Goal: Task Accomplishment & Management: Manage account settings

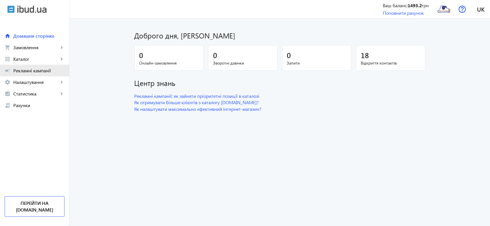
click at [25, 70] on span "Рекламні кампанії" at bounding box center [38, 71] width 51 height 6
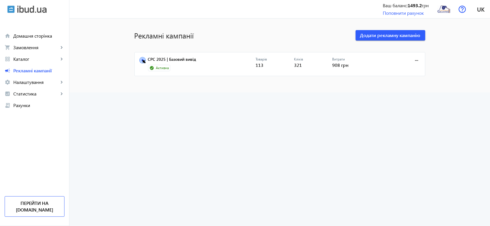
click at [158, 68] on span "Активна" at bounding box center [162, 68] width 13 height 5
click at [416, 61] on mat-icon "more_horiz" at bounding box center [417, 60] width 6 height 6
click at [398, 86] on span "Редагувати" at bounding box center [399, 87] width 30 height 5
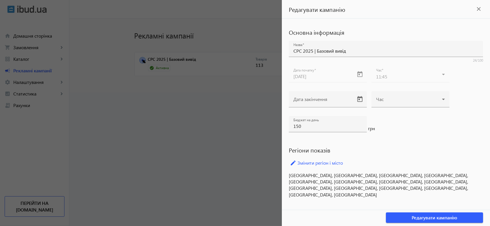
click at [212, 136] on div at bounding box center [245, 113] width 490 height 226
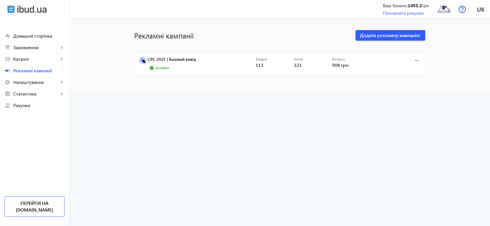
click at [164, 69] on span "Активна" at bounding box center [162, 68] width 13 height 5
click at [167, 58] on link "CPC 2025 | Базовий вивід" at bounding box center [202, 61] width 108 height 8
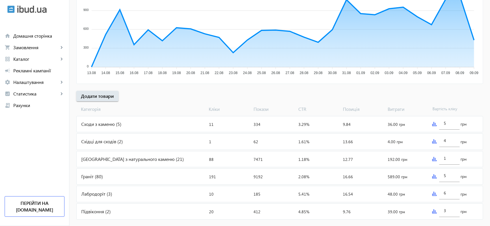
scroll to position [141, 0]
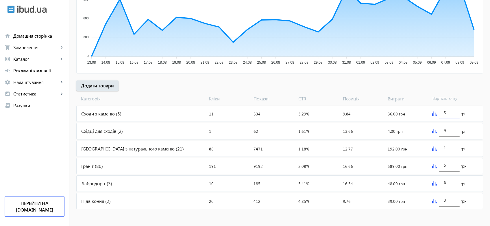
drag, startPoint x: 447, startPoint y: 112, endPoint x: 444, endPoint y: 112, distance: 2.9
click at [444, 112] on input "5" at bounding box center [449, 112] width 11 height 5
type input "10"
drag, startPoint x: 447, startPoint y: 165, endPoint x: 442, endPoint y: 165, distance: 4.9
click at [442, 165] on div "5" at bounding box center [449, 163] width 20 height 16
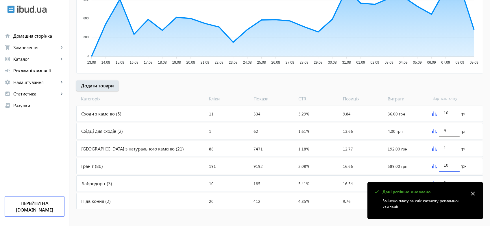
type input "10"
click at [489, 151] on div "arrow_back Рекламні кампанії CPC 2025 | Базовий вивід Зупинити Період: з [DATE]…" at bounding box center [279, 48] width 421 height 326
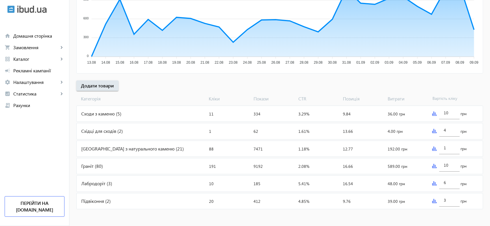
click at [94, 166] on div "Граніт (80)" at bounding box center [142, 166] width 130 height 16
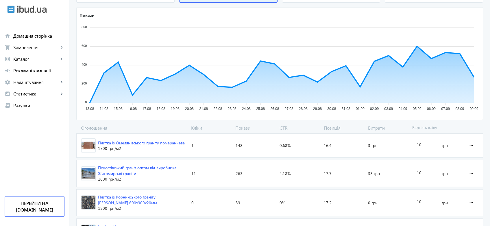
scroll to position [160, 0]
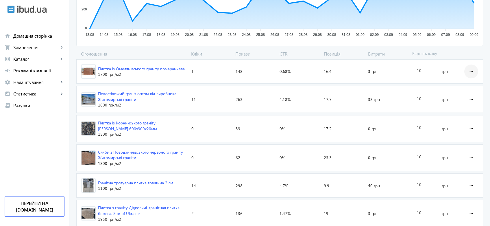
click at [470, 71] on mat-icon "more_horiz" at bounding box center [471, 71] width 7 height 14
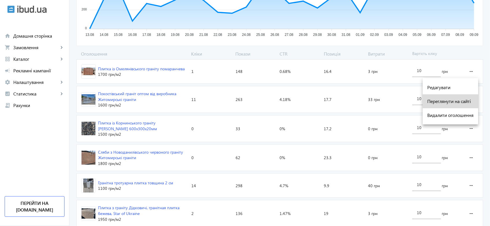
click at [459, 102] on span "Переглянути на сайті" at bounding box center [450, 101] width 46 height 5
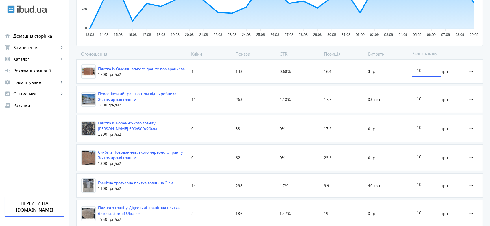
drag, startPoint x: 422, startPoint y: 71, endPoint x: 408, endPoint y: 71, distance: 14.5
click at [408, 71] on section "Плитка із Омелянівського граніту помаранчева 1700 грн /м2 Кліки: 1 Покази: 148 …" at bounding box center [279, 71] width 407 height 24
type input "1"
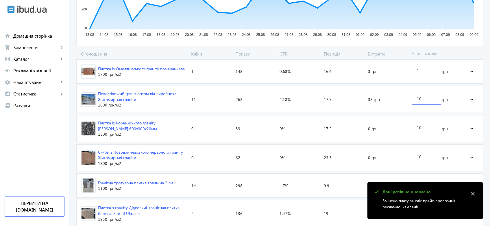
drag, startPoint x: 428, startPoint y: 98, endPoint x: 414, endPoint y: 97, distance: 14.2
click at [414, 97] on div "10" at bounding box center [426, 97] width 29 height 16
type input "5"
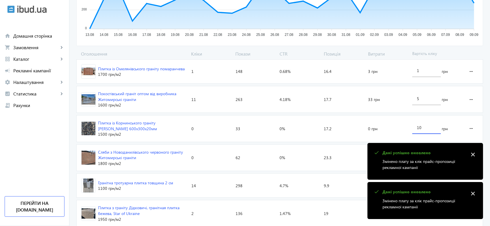
drag, startPoint x: 473, startPoint y: 154, endPoint x: 472, endPoint y: 181, distance: 26.9
click at [473, 155] on mat-icon "close" at bounding box center [473, 154] width 9 height 9
drag, startPoint x: 472, startPoint y: 197, endPoint x: 474, endPoint y: 194, distance: 3.1
click at [472, 196] on mat-icon "close" at bounding box center [473, 193] width 9 height 9
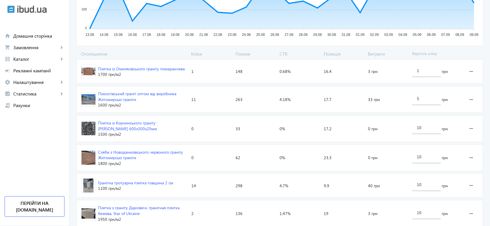
scroll to position [225, 0]
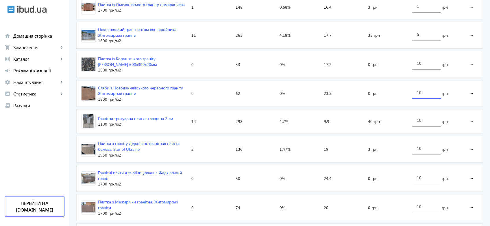
click at [416, 91] on div "10" at bounding box center [426, 91] width 29 height 16
type input "1"
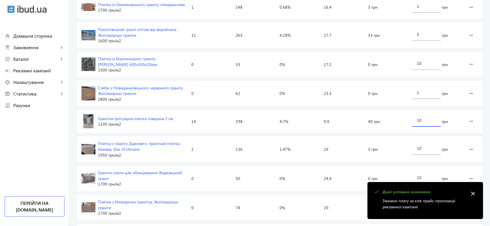
drag, startPoint x: 423, startPoint y: 120, endPoint x: 410, endPoint y: 118, distance: 12.6
click at [410, 118] on div "10 грн" at bounding box center [436, 121] width 52 height 24
type input "1"
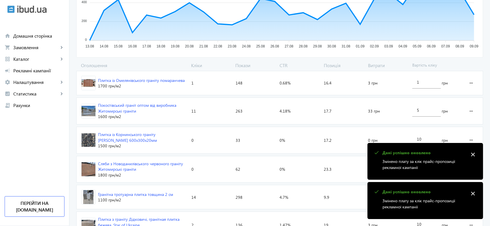
scroll to position [64, 0]
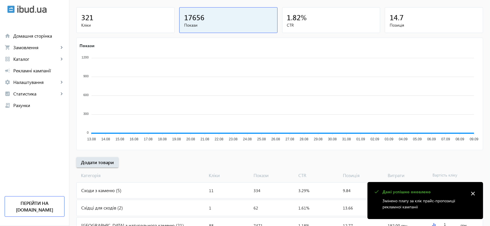
scroll to position [141, 0]
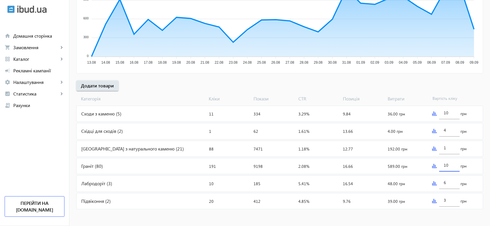
drag, startPoint x: 450, startPoint y: 165, endPoint x: 440, endPoint y: 164, distance: 9.6
click at [440, 164] on div "10" at bounding box center [449, 163] width 20 height 16
type input "5"
click at [486, 169] on div "arrow_back Рекламні кампанії CPC 2025 | Базовий вивід Зупинити Період: з [DATE]…" at bounding box center [279, 48] width 421 height 326
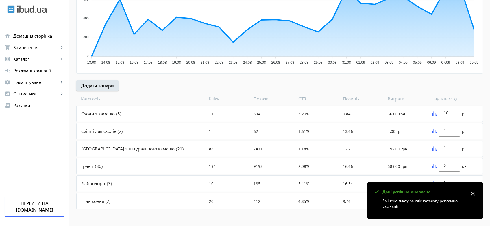
click at [94, 164] on div "Граніт (80)" at bounding box center [142, 166] width 130 height 16
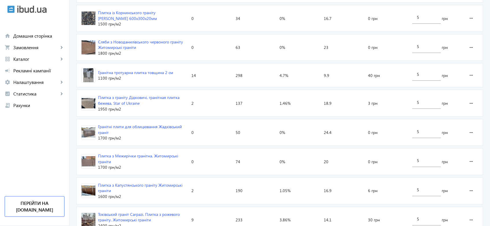
scroll to position [289, 0]
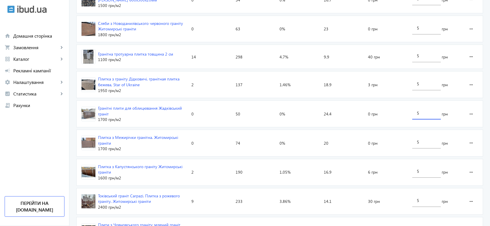
drag, startPoint x: 421, startPoint y: 112, endPoint x: 413, endPoint y: 112, distance: 8.1
click at [413, 112] on div "5" at bounding box center [426, 111] width 29 height 16
type input "10"
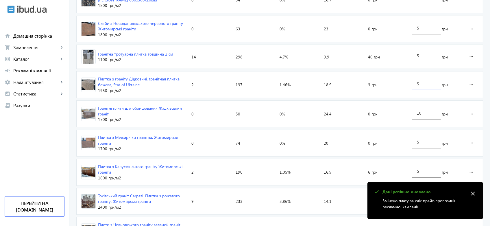
drag, startPoint x: 425, startPoint y: 84, endPoint x: 411, endPoint y: 83, distance: 14.0
click at [411, 83] on div "5 грн" at bounding box center [436, 84] width 52 height 26
type input "10"
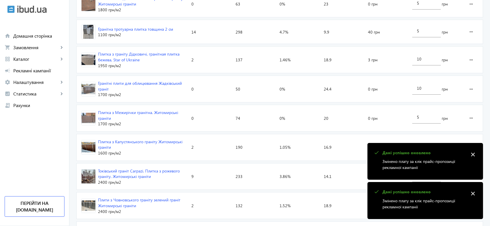
scroll to position [353, 0]
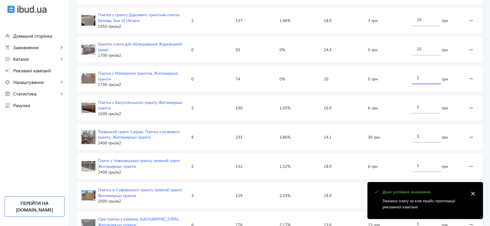
drag, startPoint x: 421, startPoint y: 77, endPoint x: 413, endPoint y: 77, distance: 7.8
click at [413, 77] on div "5" at bounding box center [426, 76] width 29 height 16
type input "10"
drag, startPoint x: 420, startPoint y: 105, endPoint x: 413, endPoint y: 104, distance: 7.3
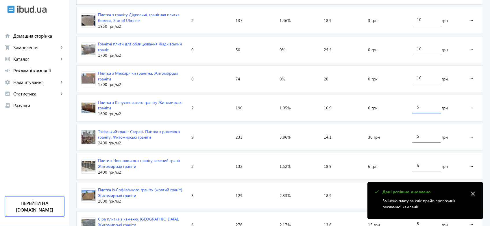
click at [413, 104] on div "5" at bounding box center [426, 105] width 29 height 16
type input "10"
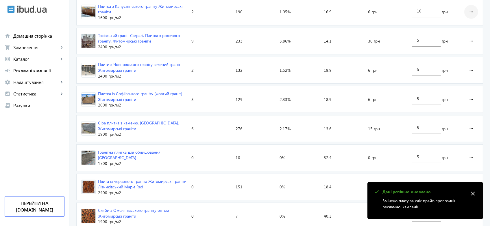
scroll to position [450, 0]
drag, startPoint x: 420, startPoint y: 98, endPoint x: 415, endPoint y: 97, distance: 4.5
click at [415, 97] on div "5" at bounding box center [426, 96] width 29 height 16
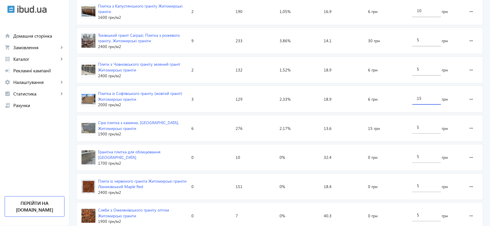
type input "15"
click at [485, 99] on div "arrow_back Каталоги рекламної кампанії Граніт 191 Кліки 9198 Покази 2.08 % CTR …" at bounding box center [279, 115] width 421 height 1078
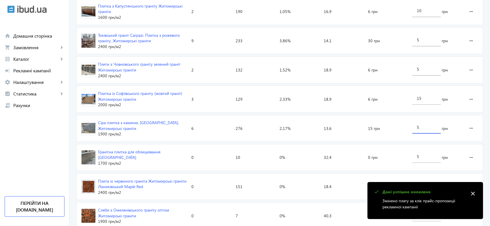
drag, startPoint x: 421, startPoint y: 125, endPoint x: 413, endPoint y: 125, distance: 8.4
click at [413, 125] on div "5" at bounding box center [426, 125] width 29 height 16
type input "10"
click at [483, 124] on div "arrow_back Каталоги рекламної кампанії Граніт 191 Кліки 9198 Покази 2.08 % CTR …" at bounding box center [279, 115] width 421 height 1078
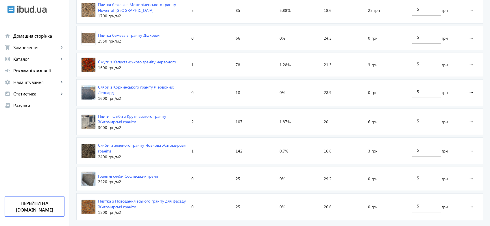
scroll to position [868, 0]
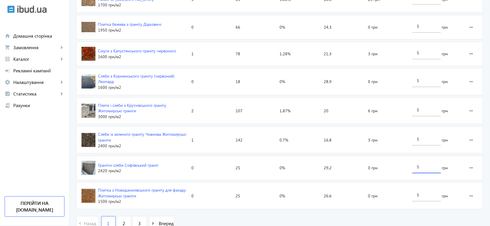
drag, startPoint x: 420, startPoint y: 162, endPoint x: 413, endPoint y: 161, distance: 7.3
click at [413, 161] on div "5" at bounding box center [426, 165] width 29 height 16
type input "10"
